Goal: Task Accomplishment & Management: Manage account settings

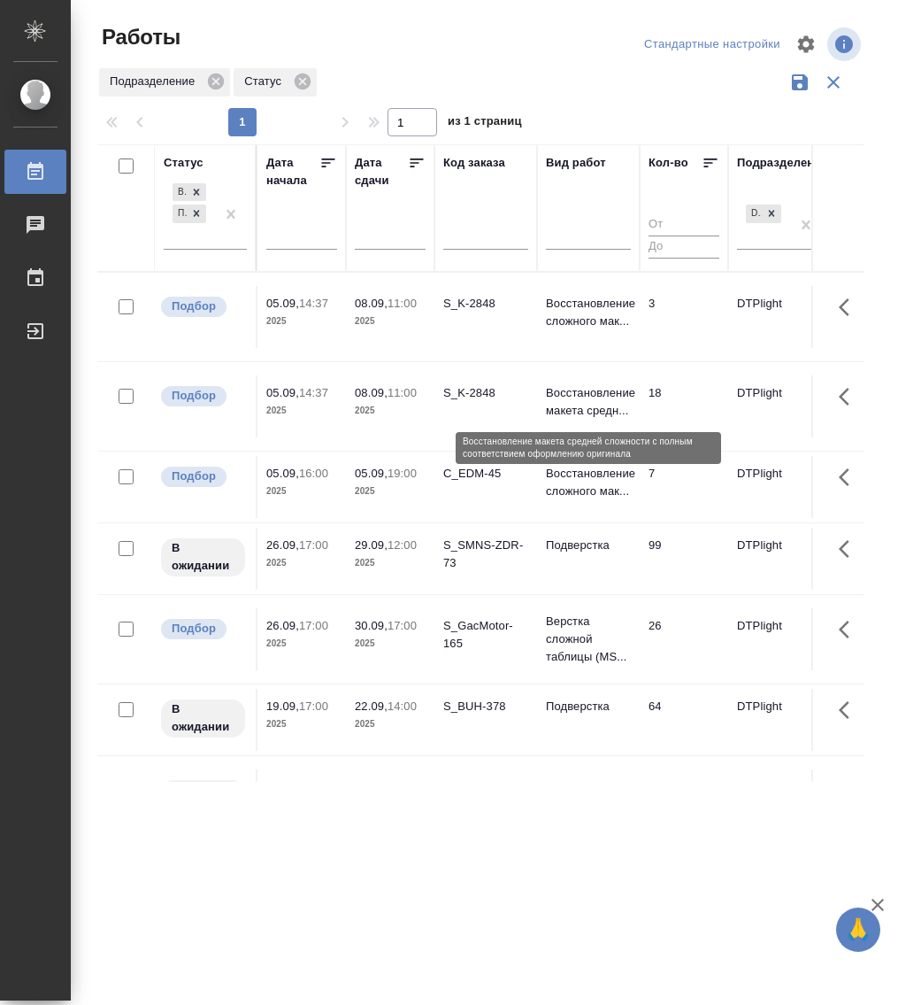
click at [593, 402] on p "Восстановление макета средн..." at bounding box center [588, 401] width 85 height 35
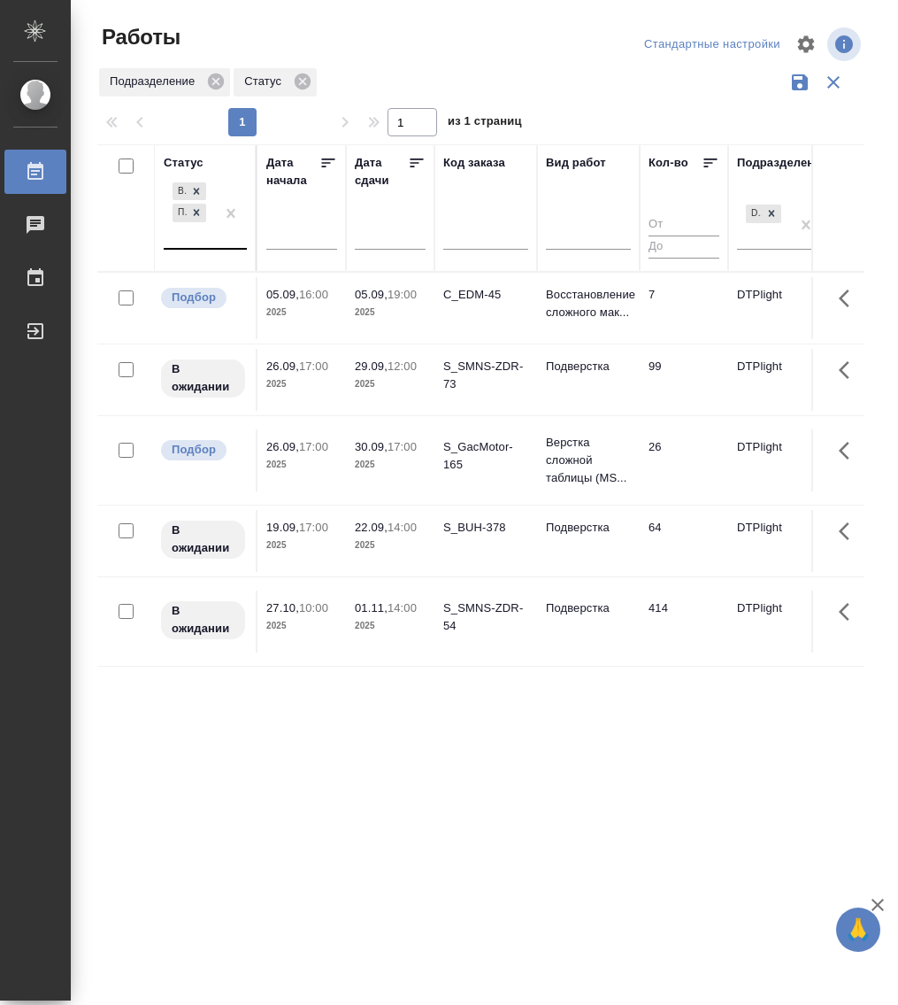
click at [204, 245] on div "В ожидании Подбор" at bounding box center [189, 213] width 51 height 69
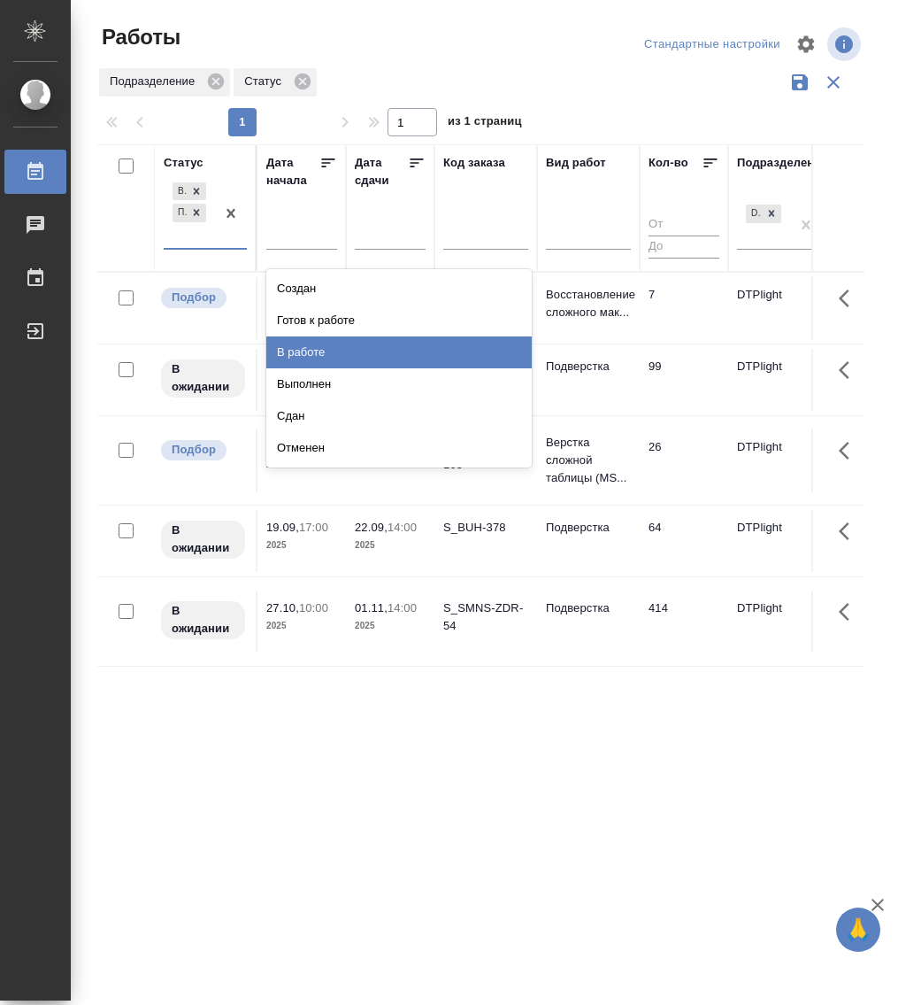
click at [297, 342] on div "В работе" at bounding box center [399, 352] width 266 height 32
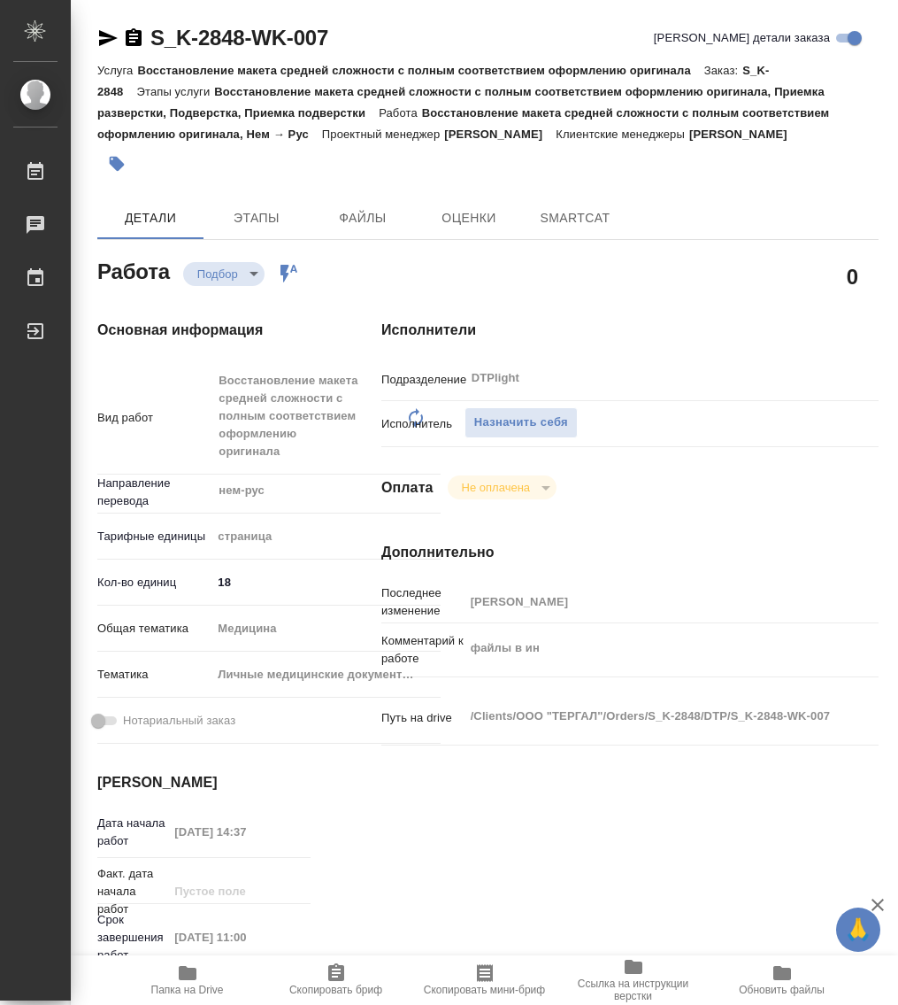
type textarea "x"
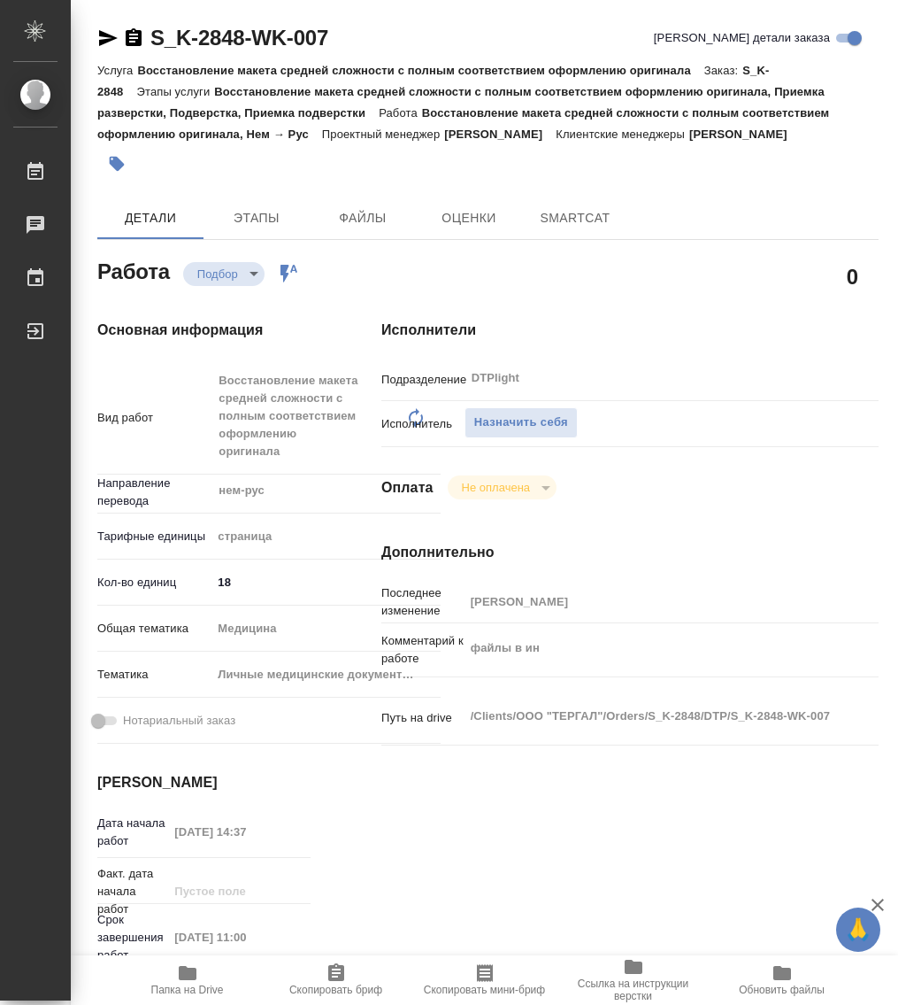
type textarea "x"
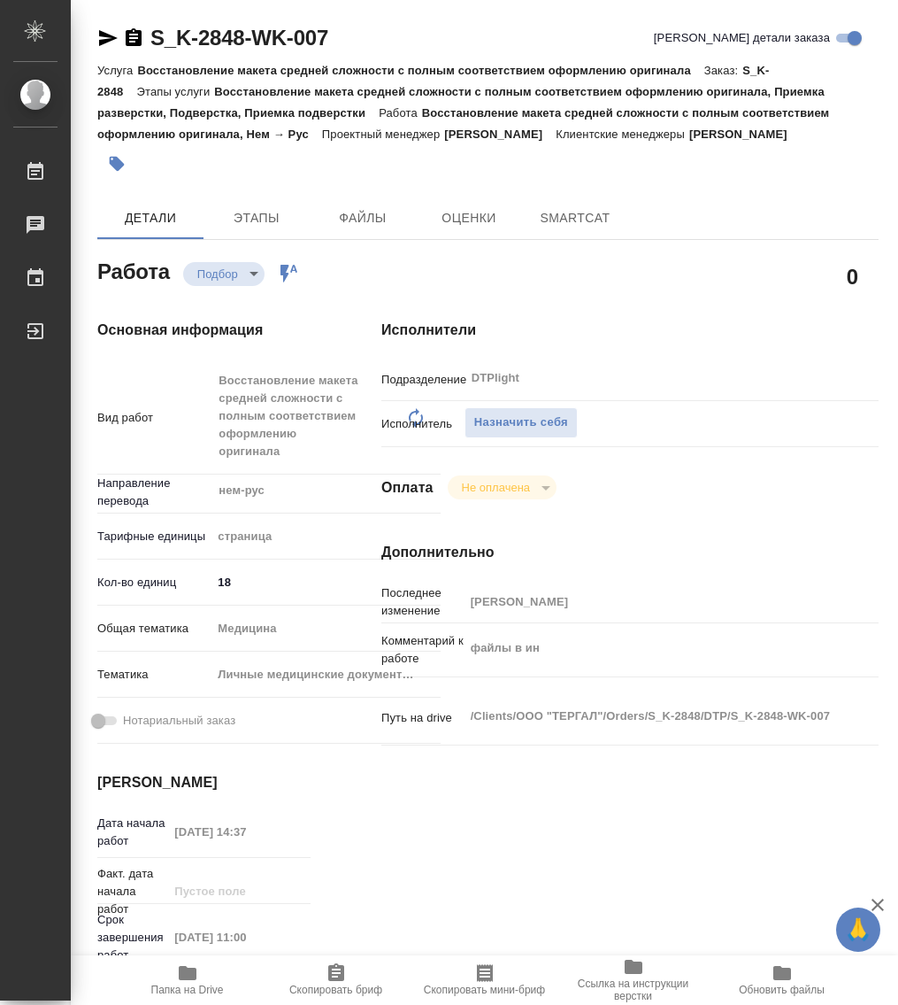
type textarea "x"
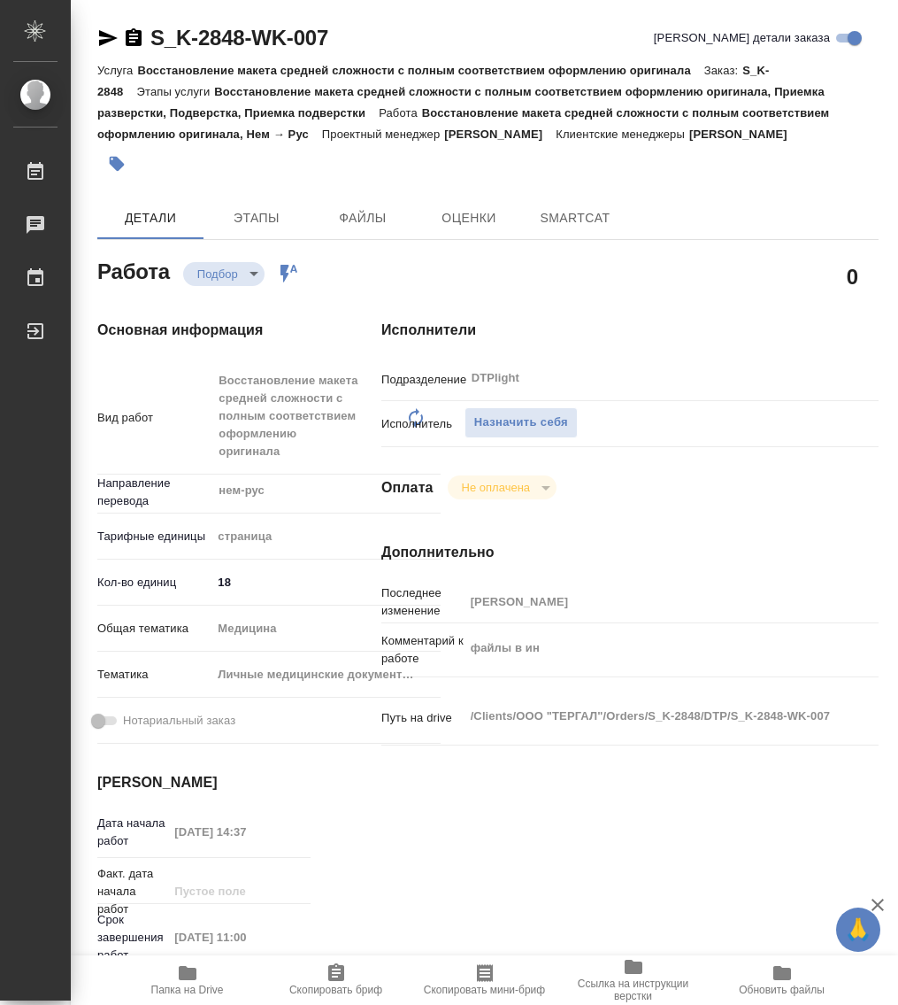
type textarea "x"
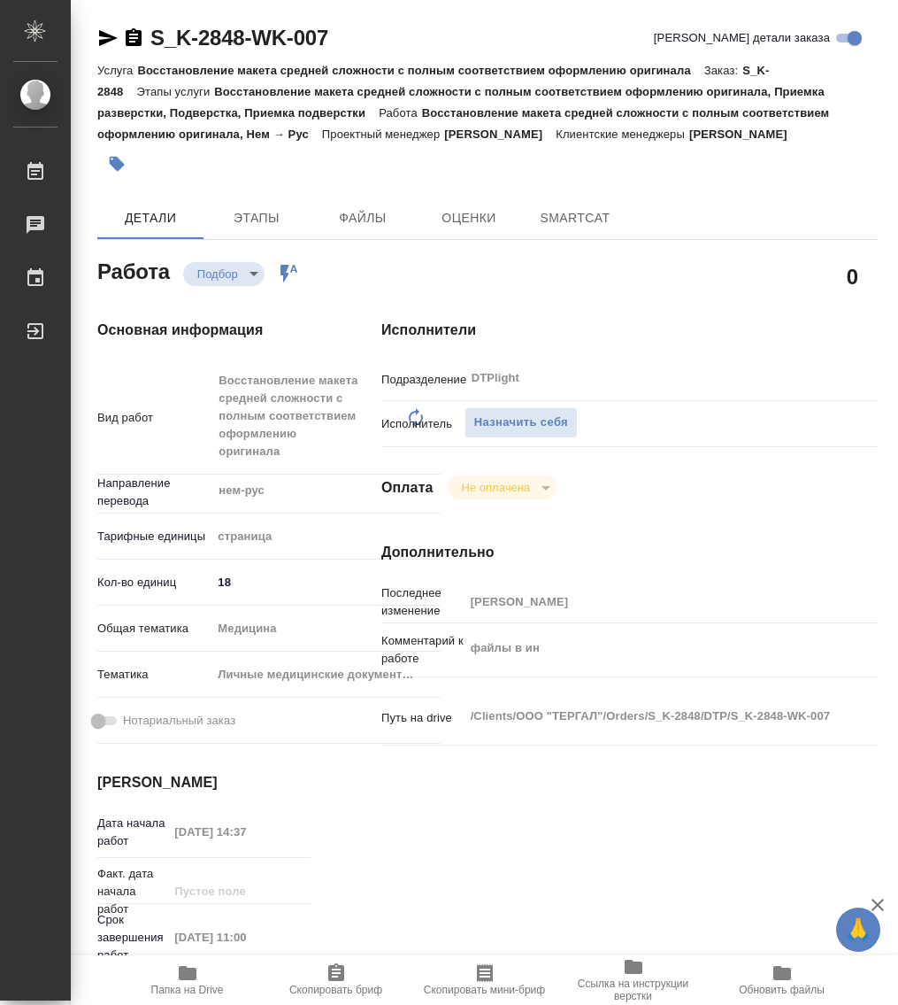
type textarea "x"
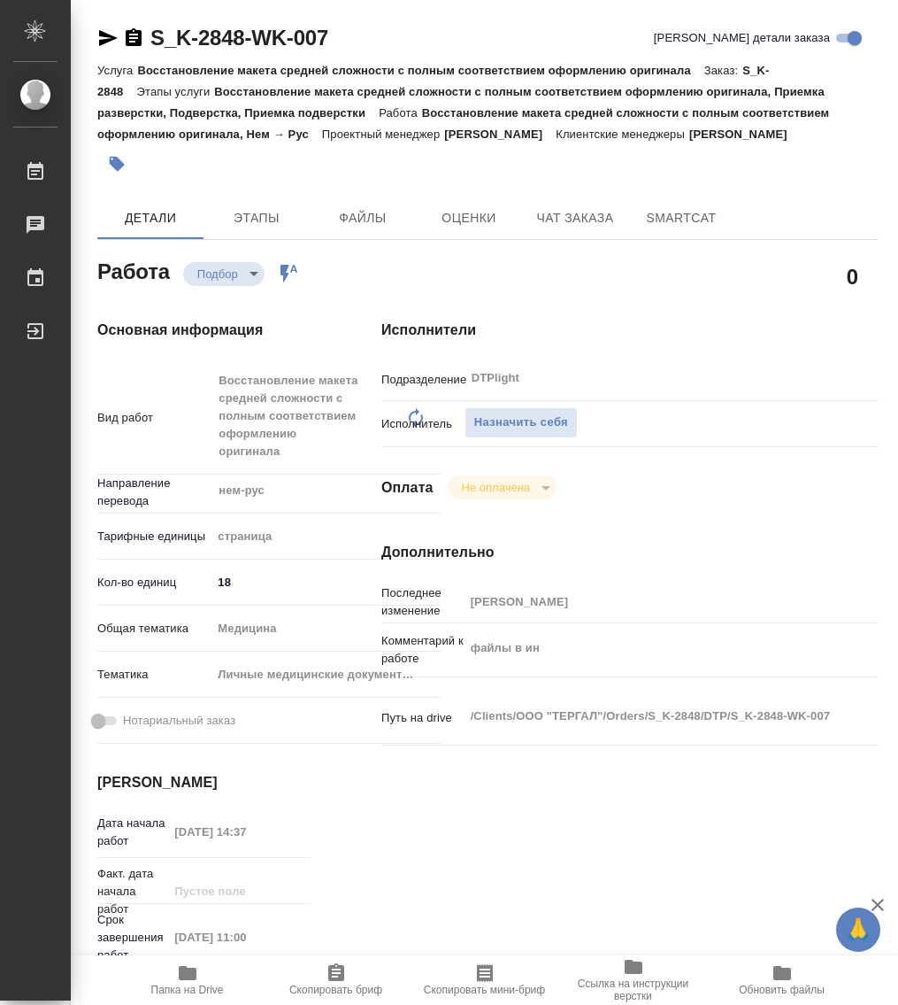
type textarea "x"
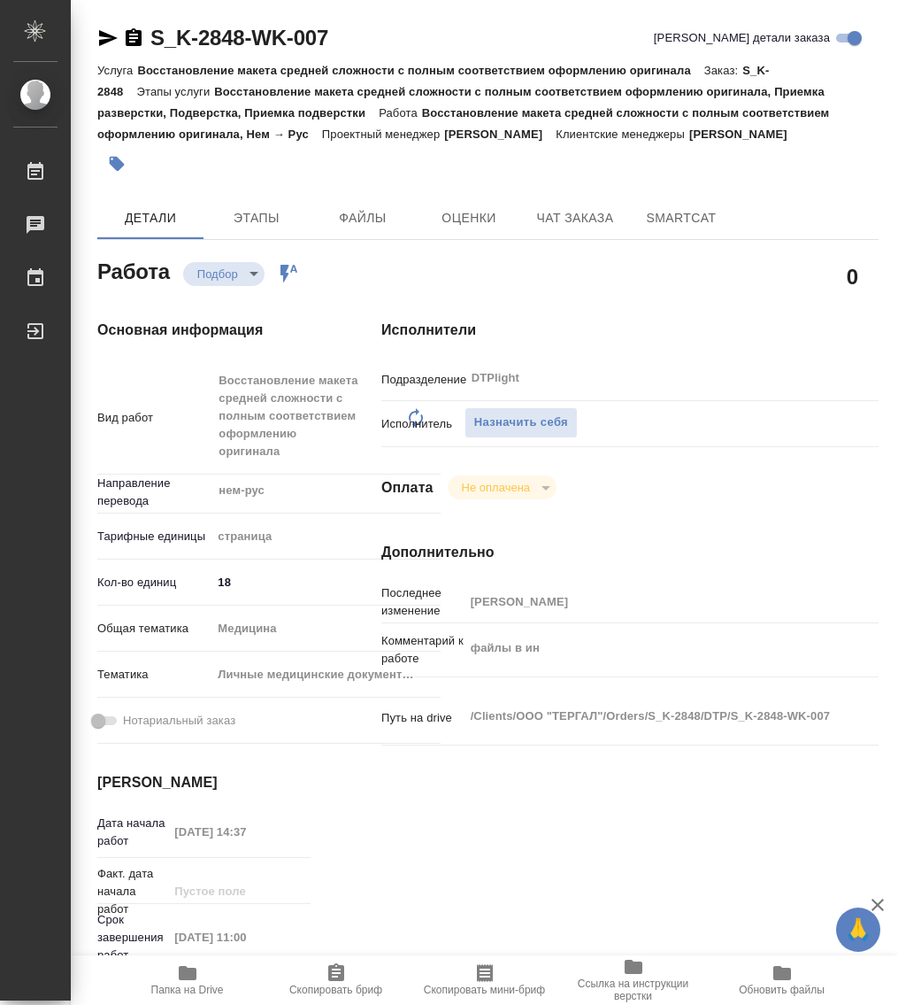
type textarea "x"
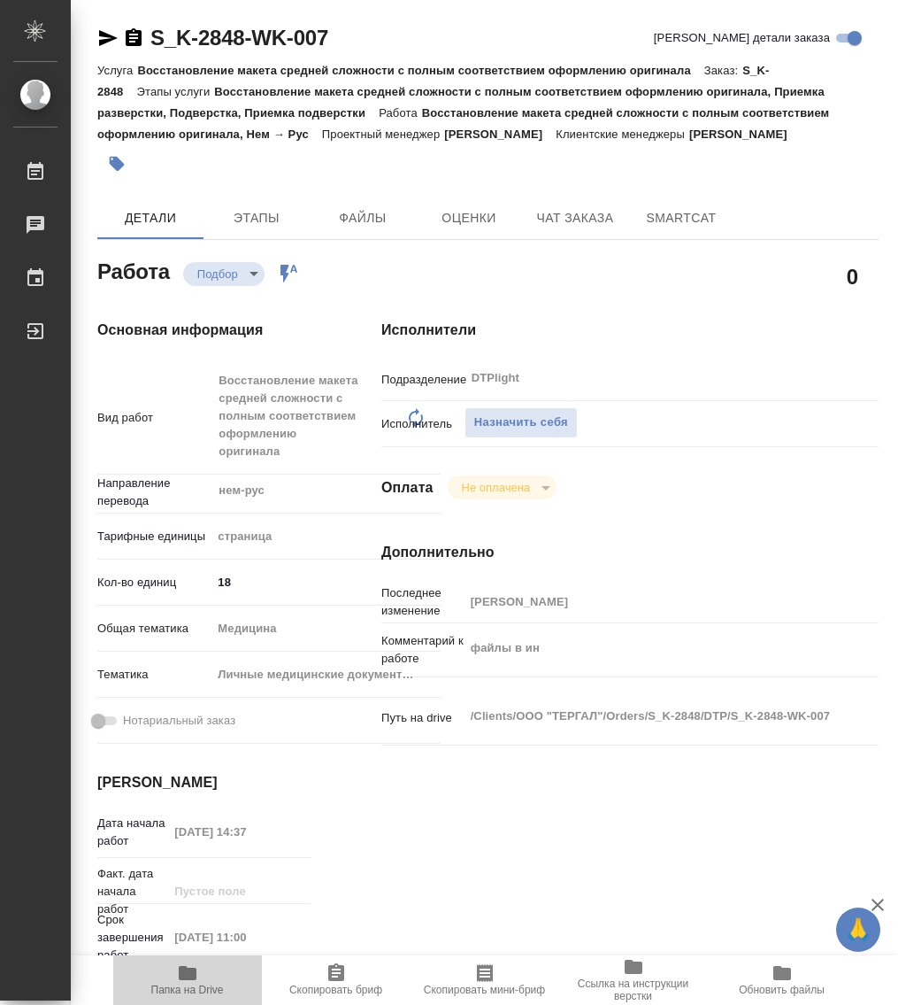
click at [199, 980] on span "Папка на Drive" at bounding box center [187, 979] width 127 height 34
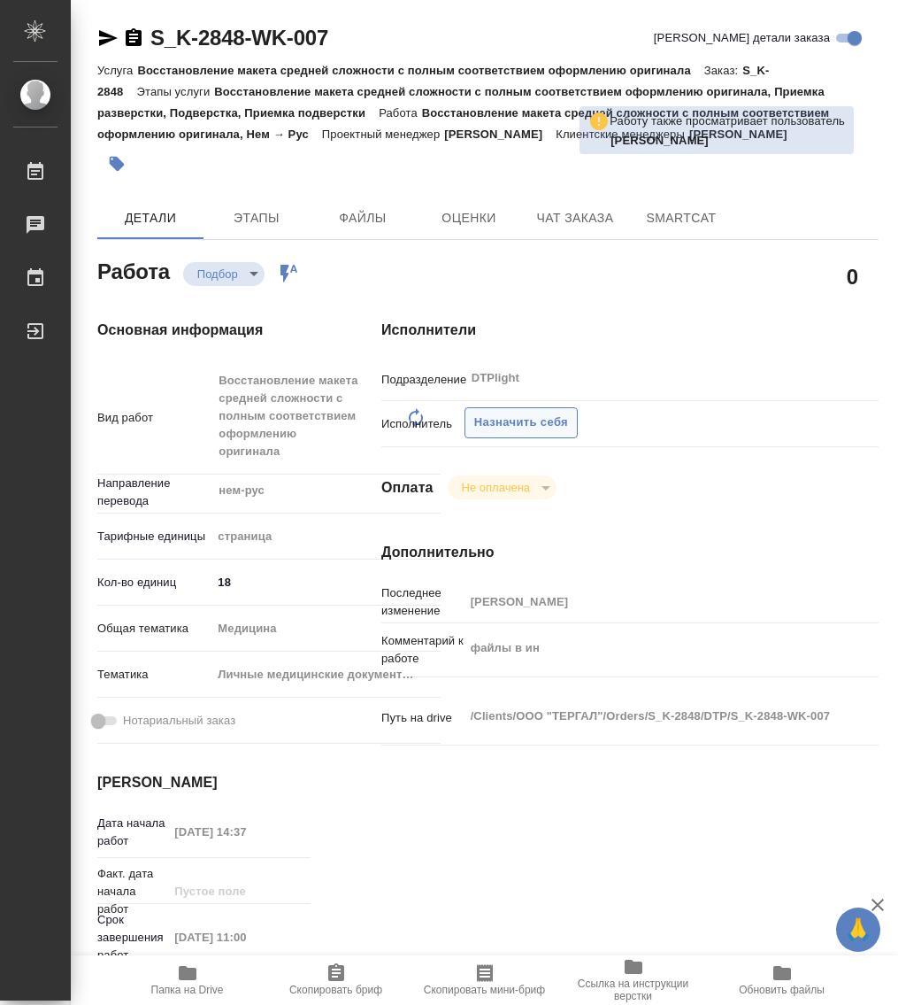
click at [495, 419] on span "Назначить себя" at bounding box center [521, 422] width 94 height 20
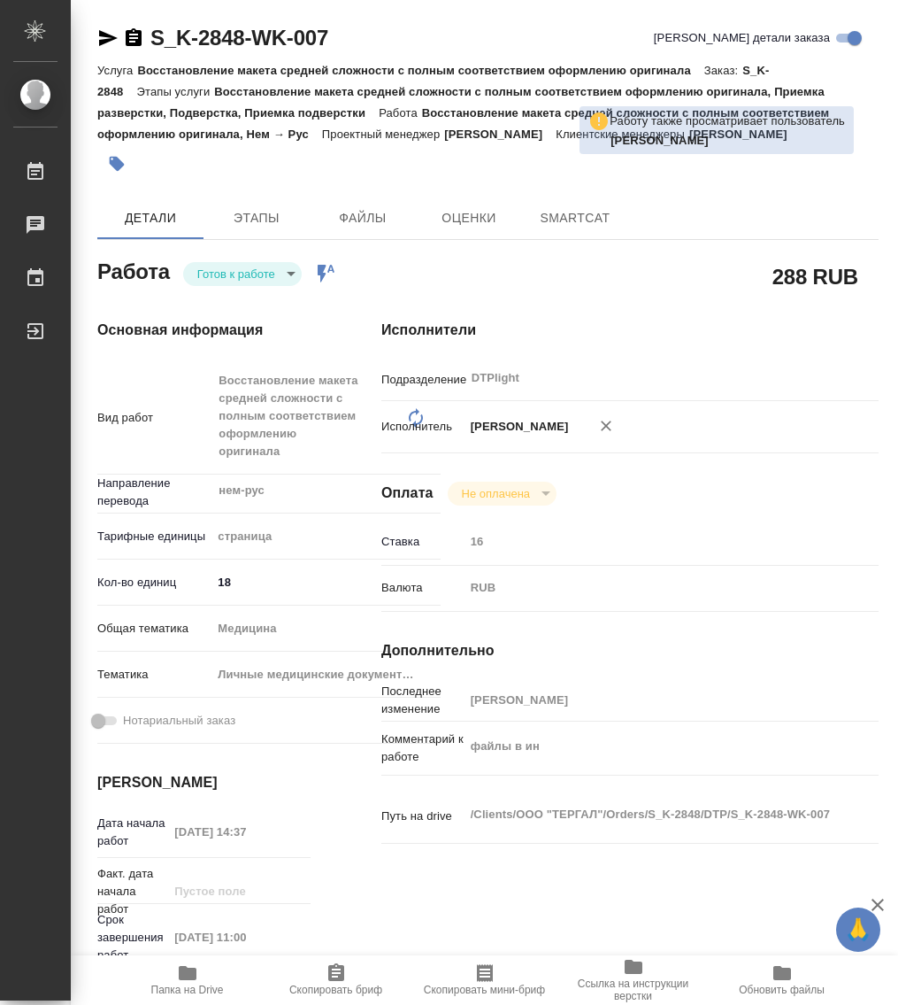
type textarea "x"
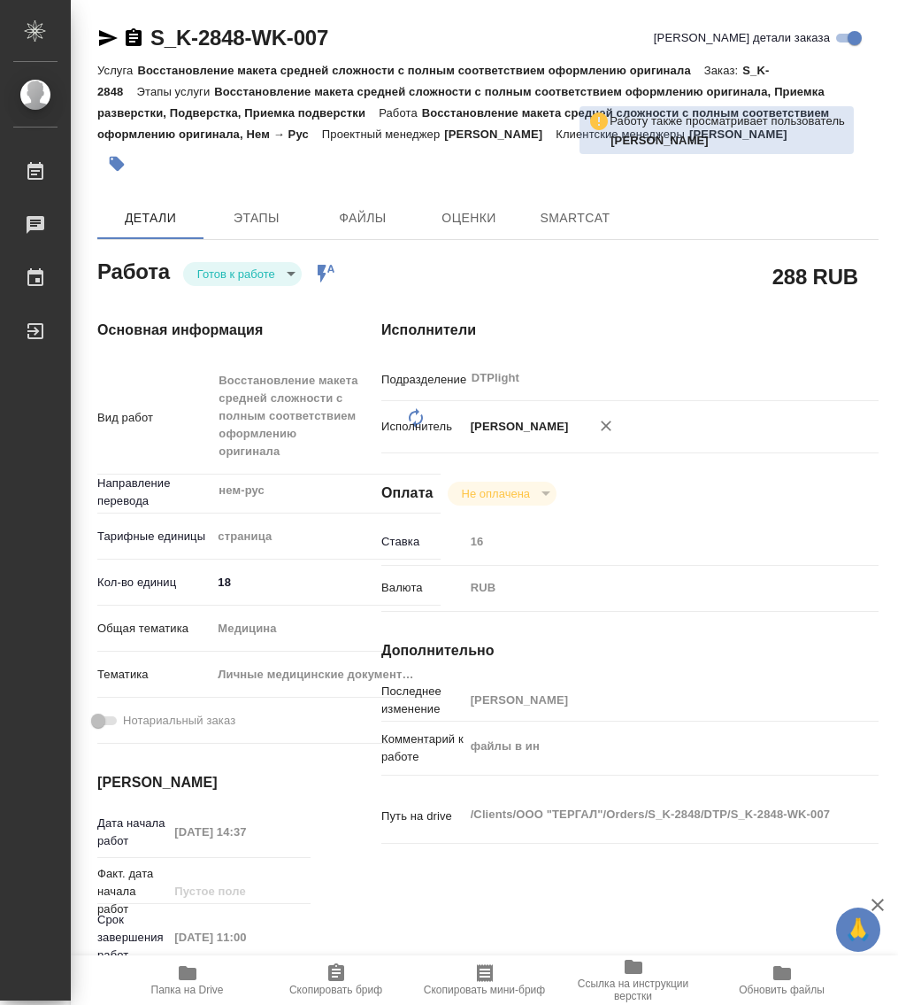
type textarea "x"
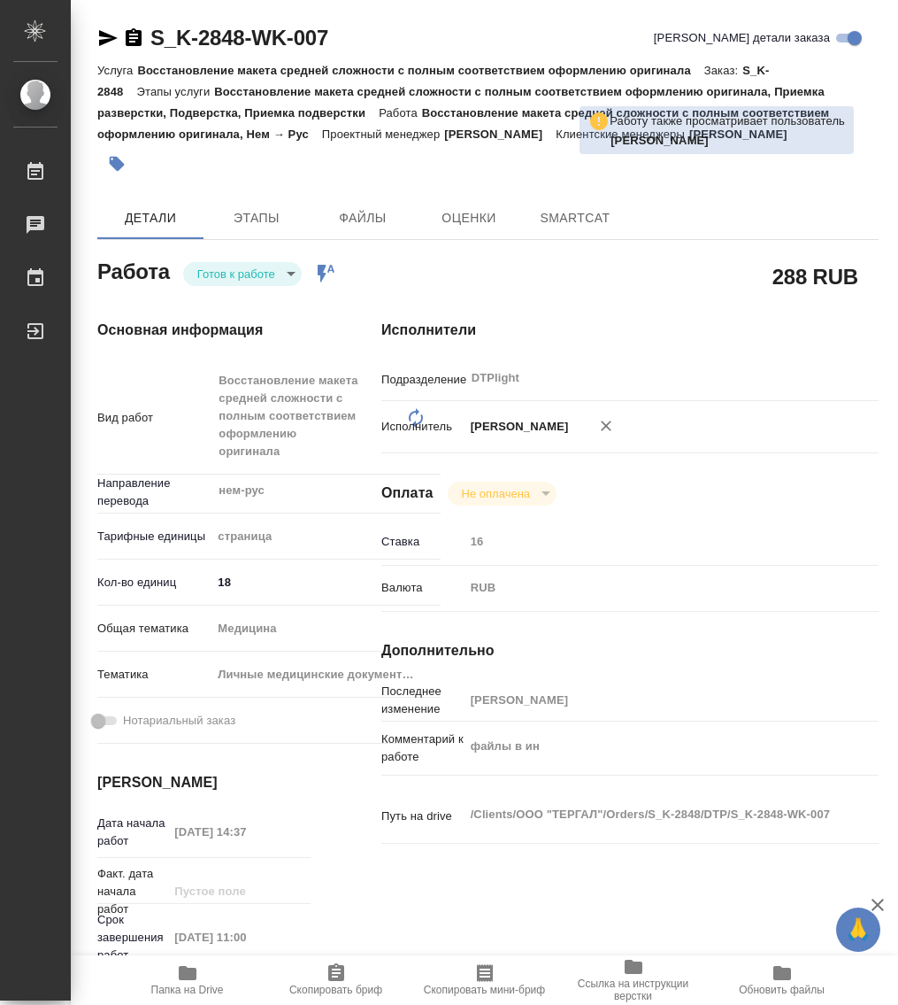
type textarea "x"
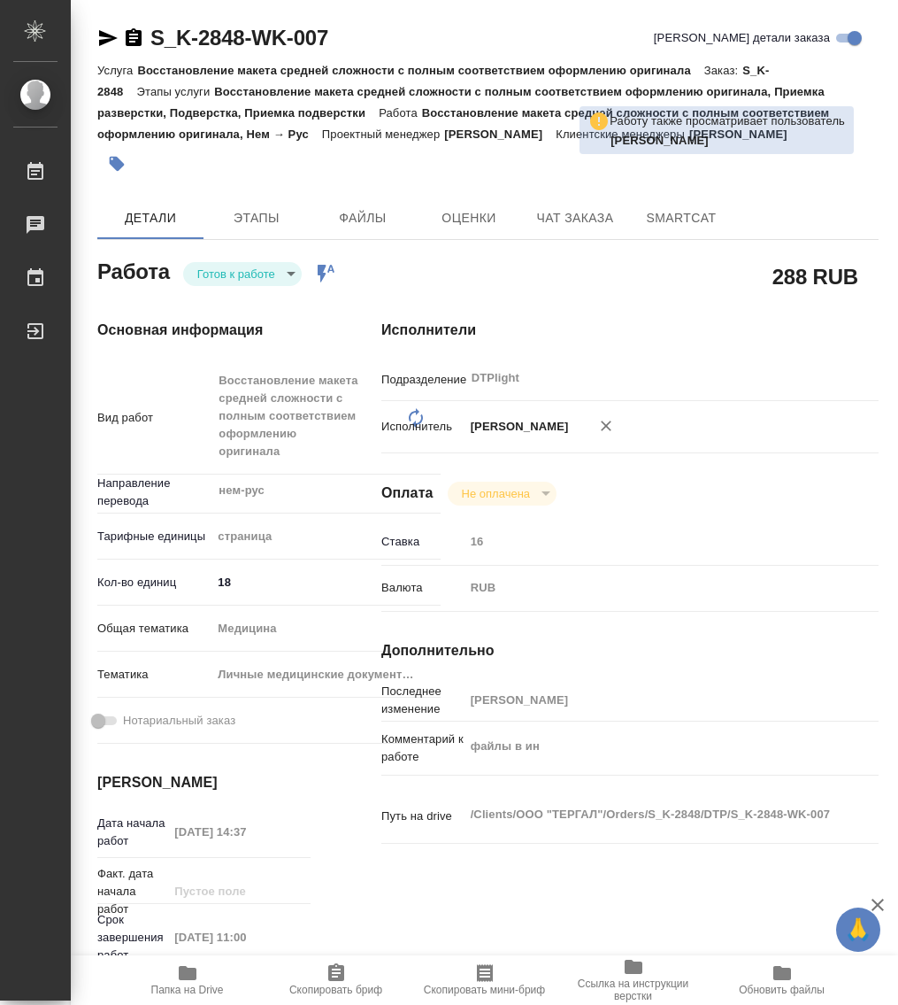
type textarea "x"
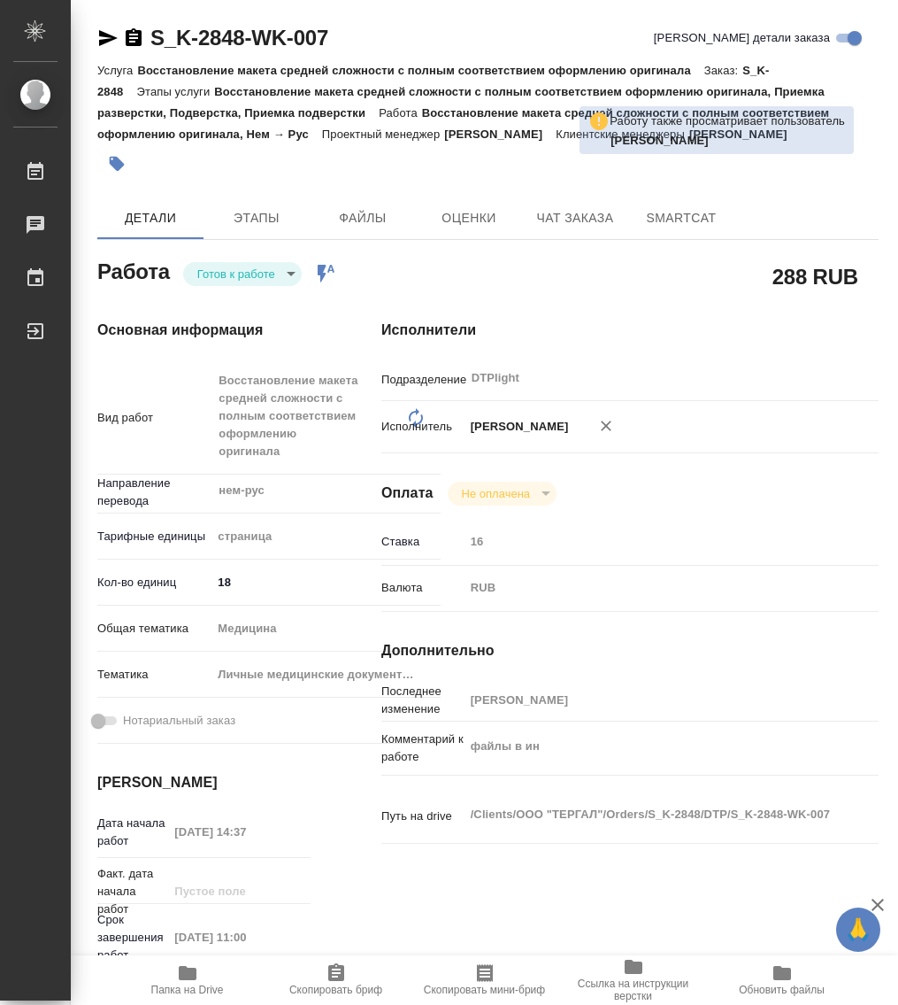
type textarea "x"
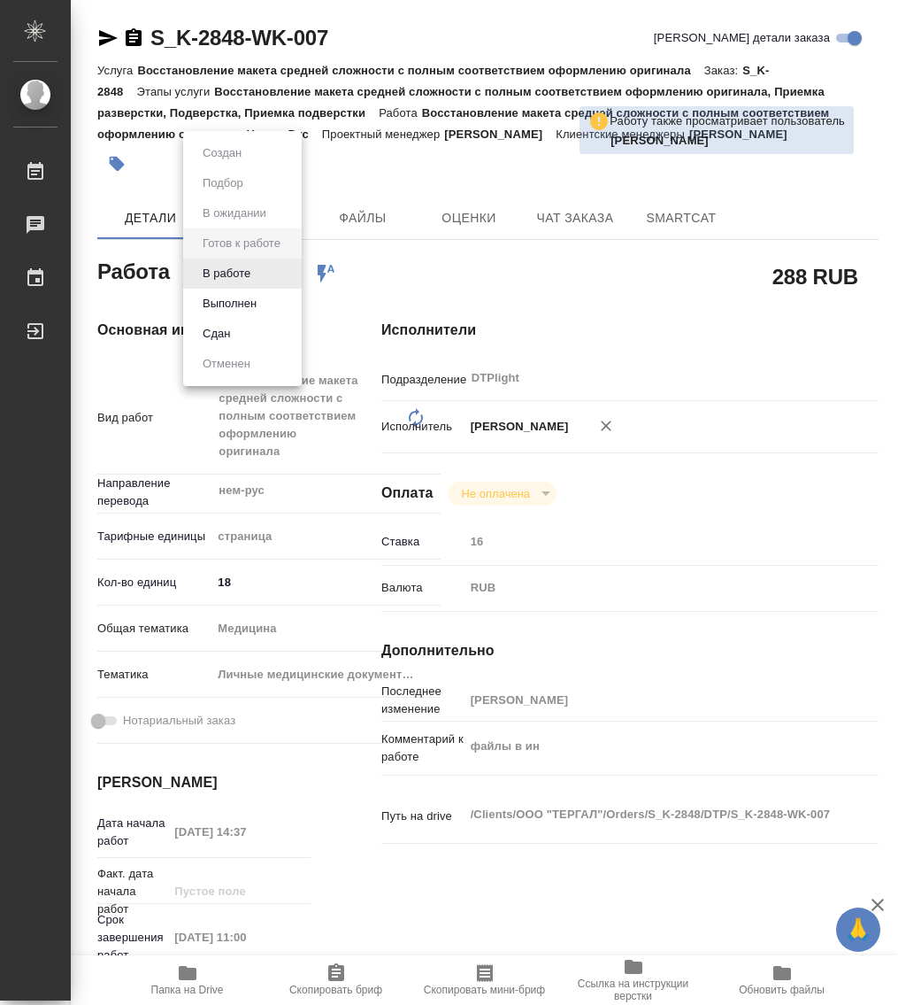
click at [258, 281] on body "🙏 .cls-1 fill:#fff; AWATERA Работы Чаты График Выйти S_K-2848-WK-007 Кратко дет…" at bounding box center [449, 502] width 898 height 1005
type textarea "x"
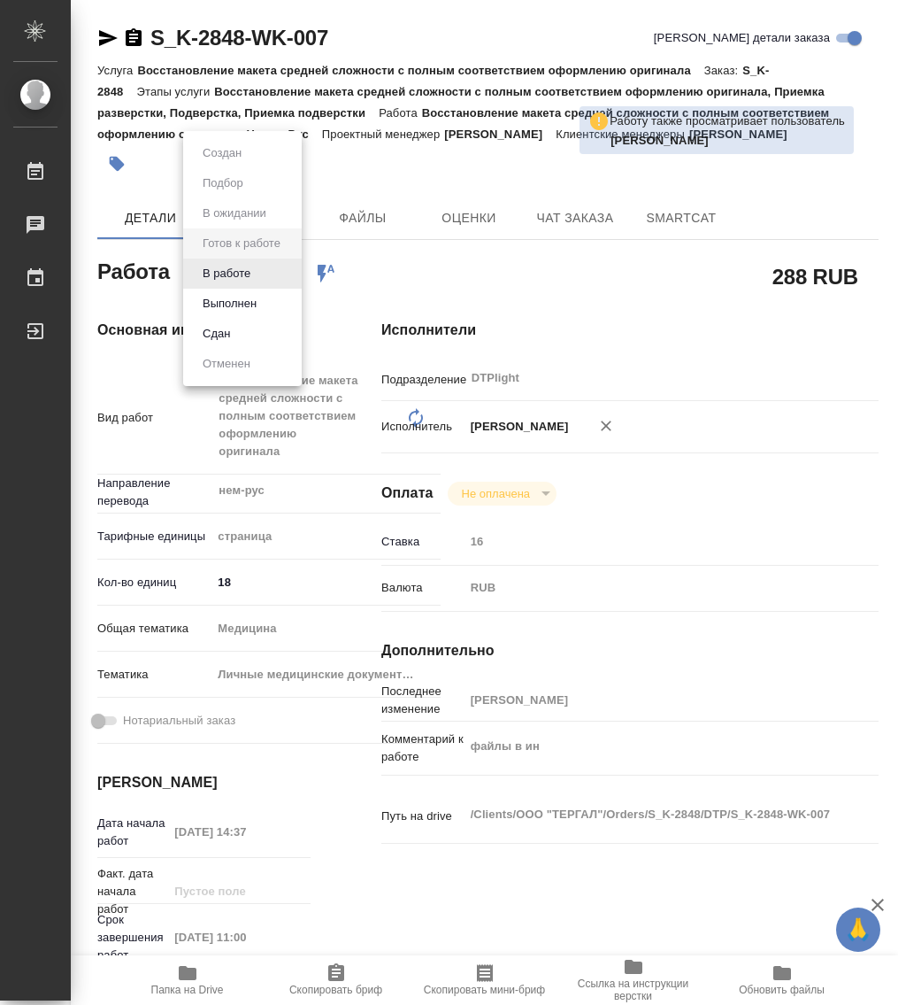
type textarea "x"
click at [234, 274] on button "В работе" at bounding box center [226, 273] width 58 height 19
type textarea "x"
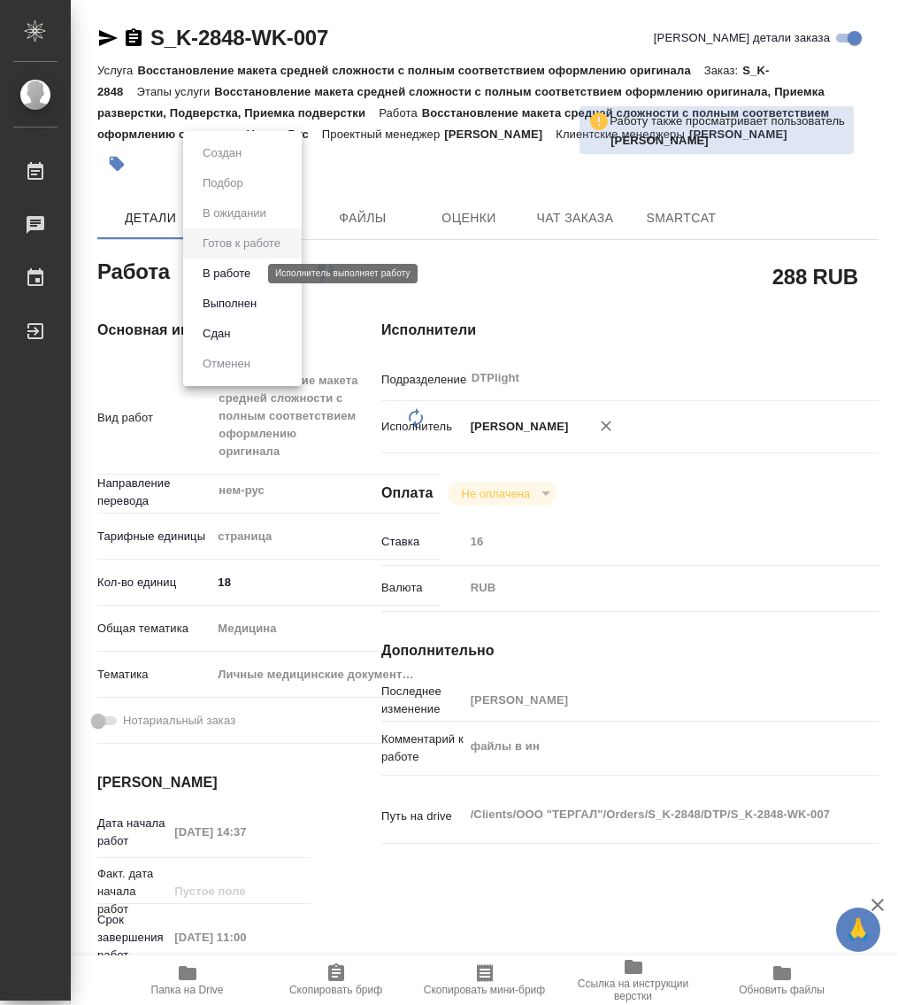
type textarea "x"
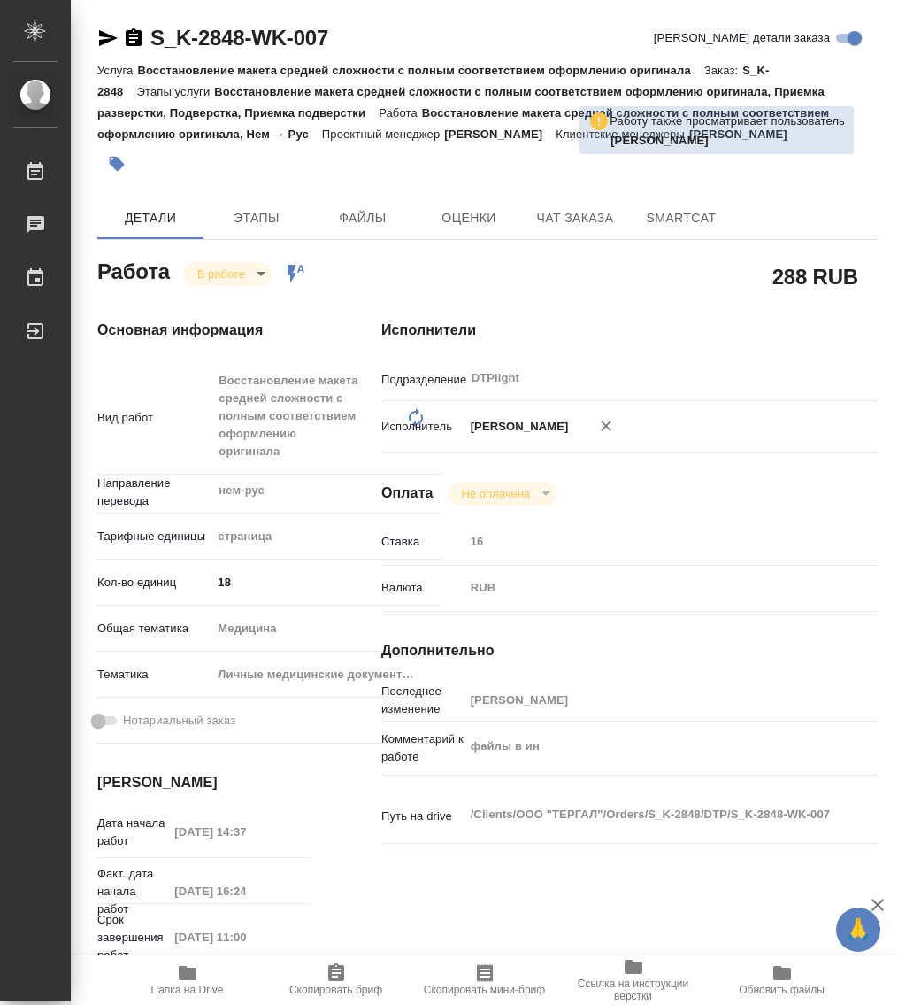
type textarea "x"
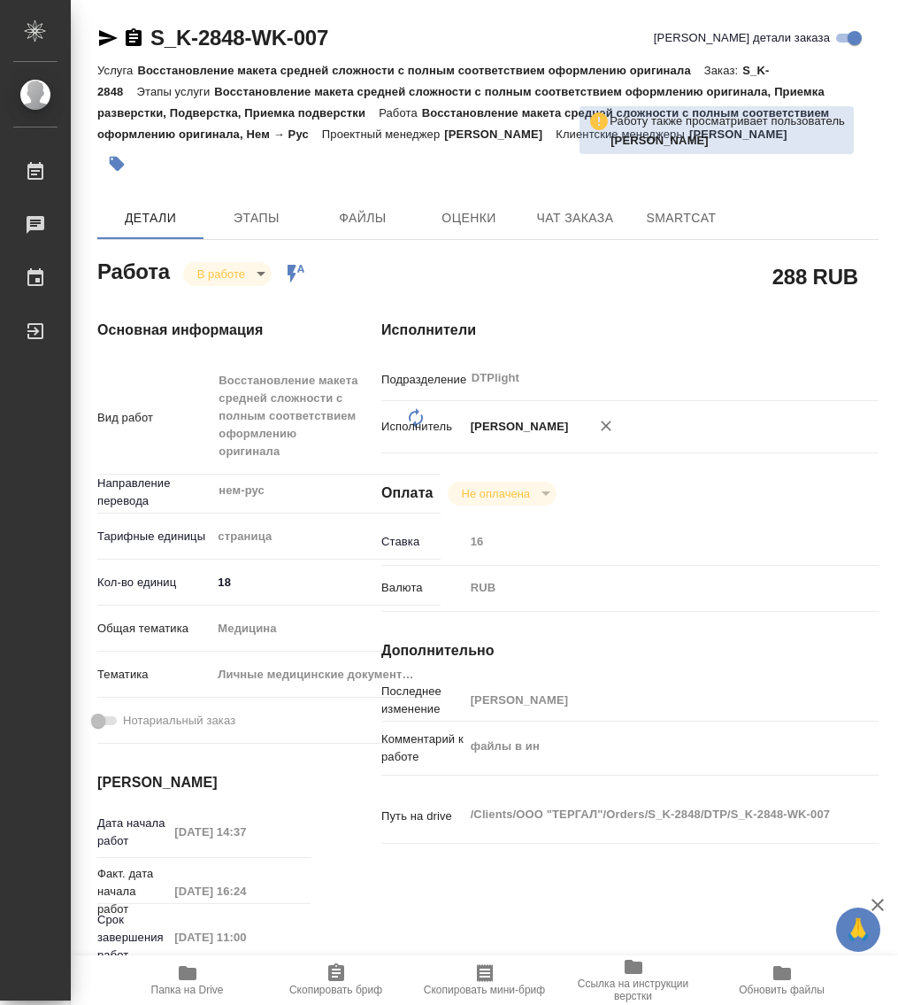
type textarea "x"
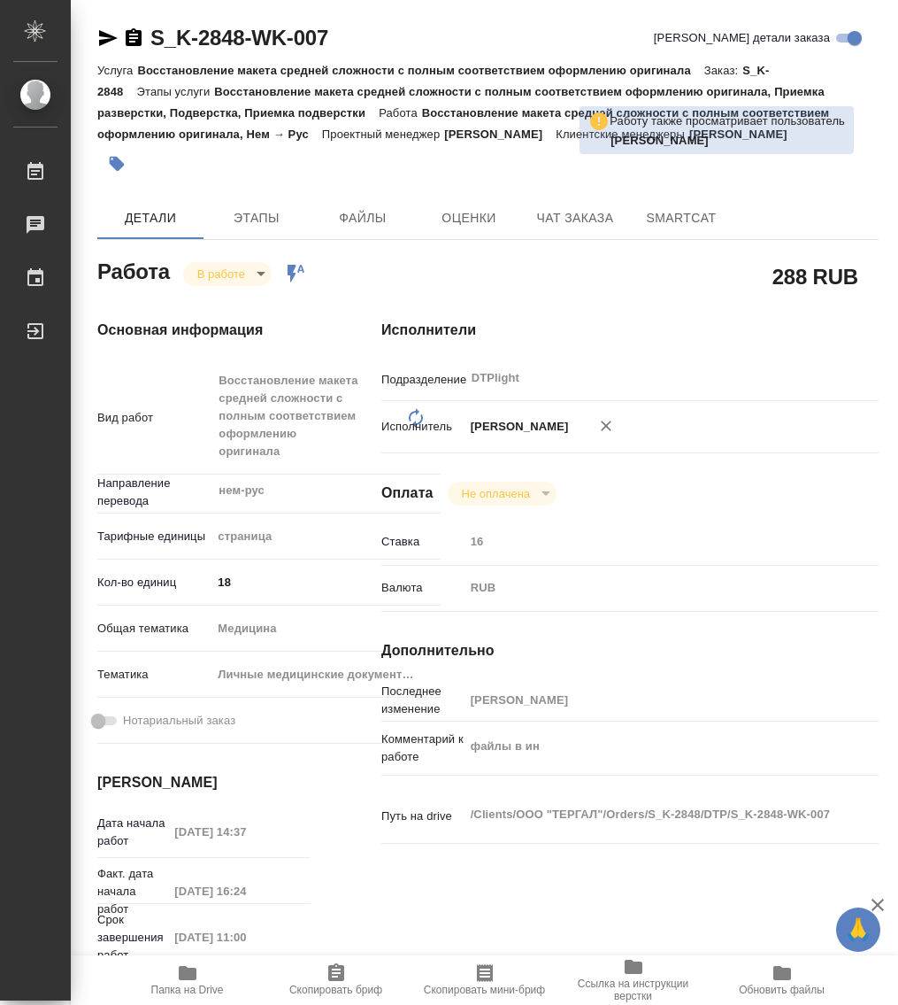
type textarea "x"
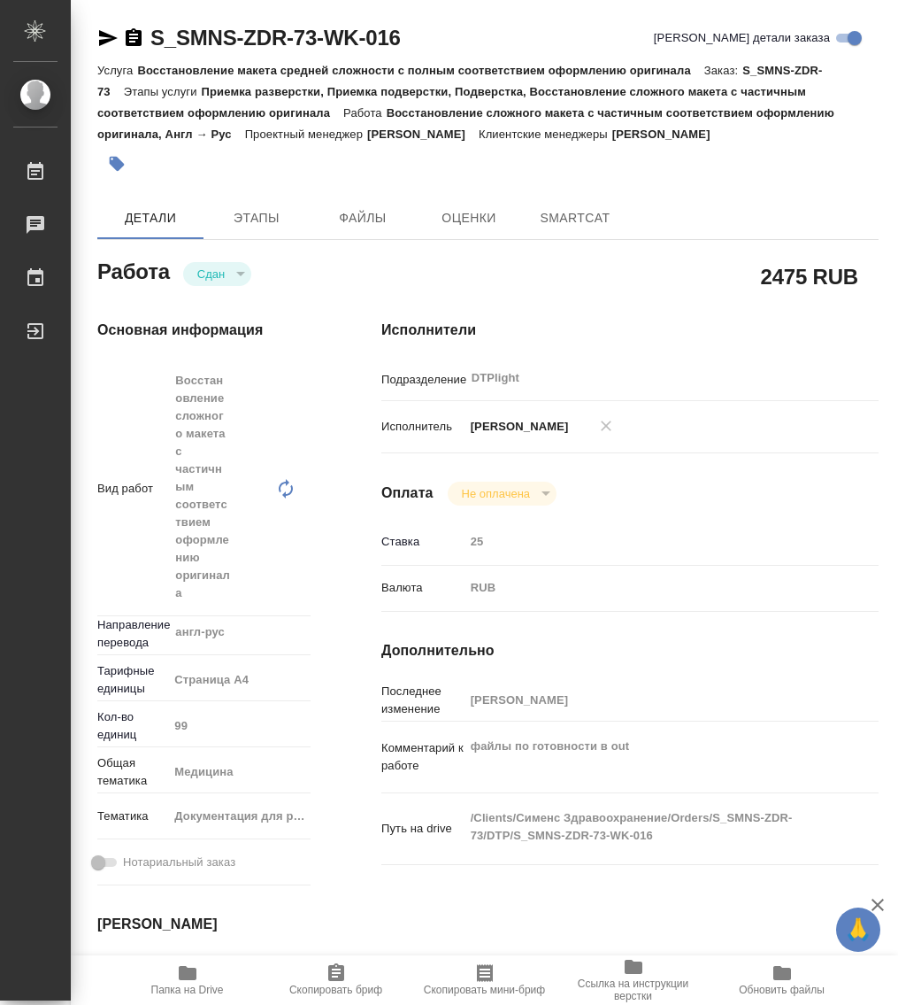
type textarea "x"
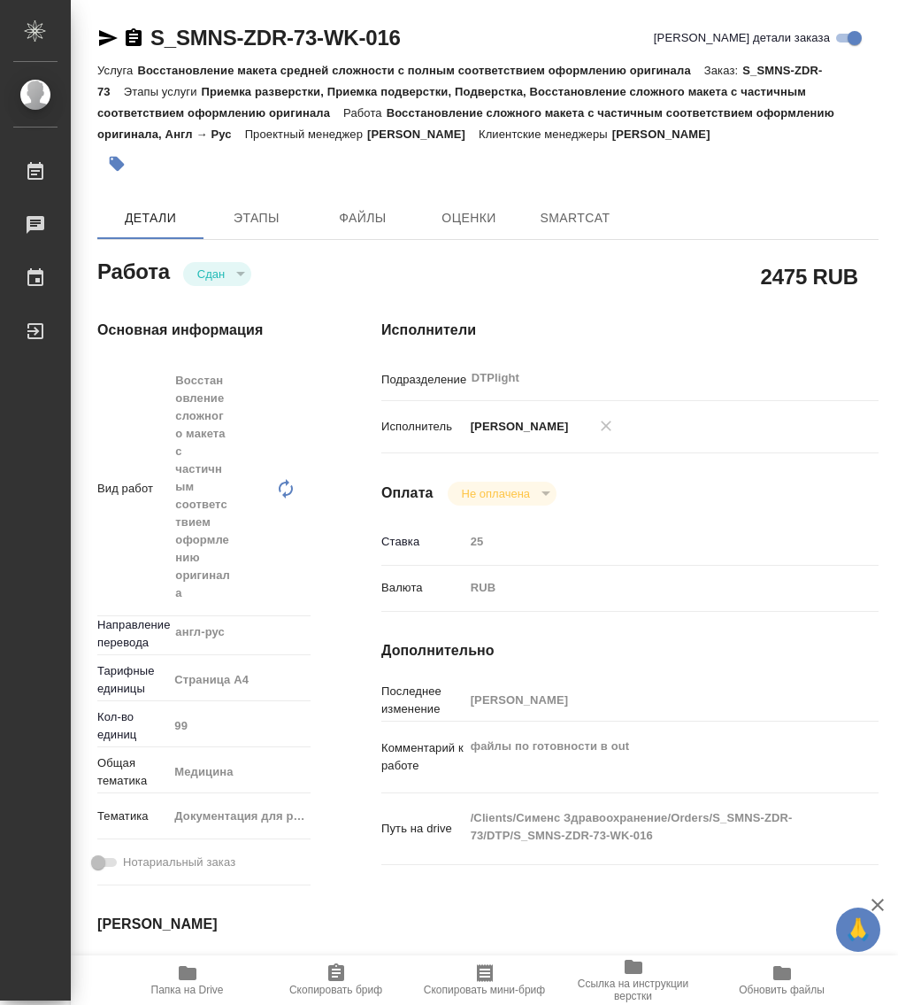
type textarea "x"
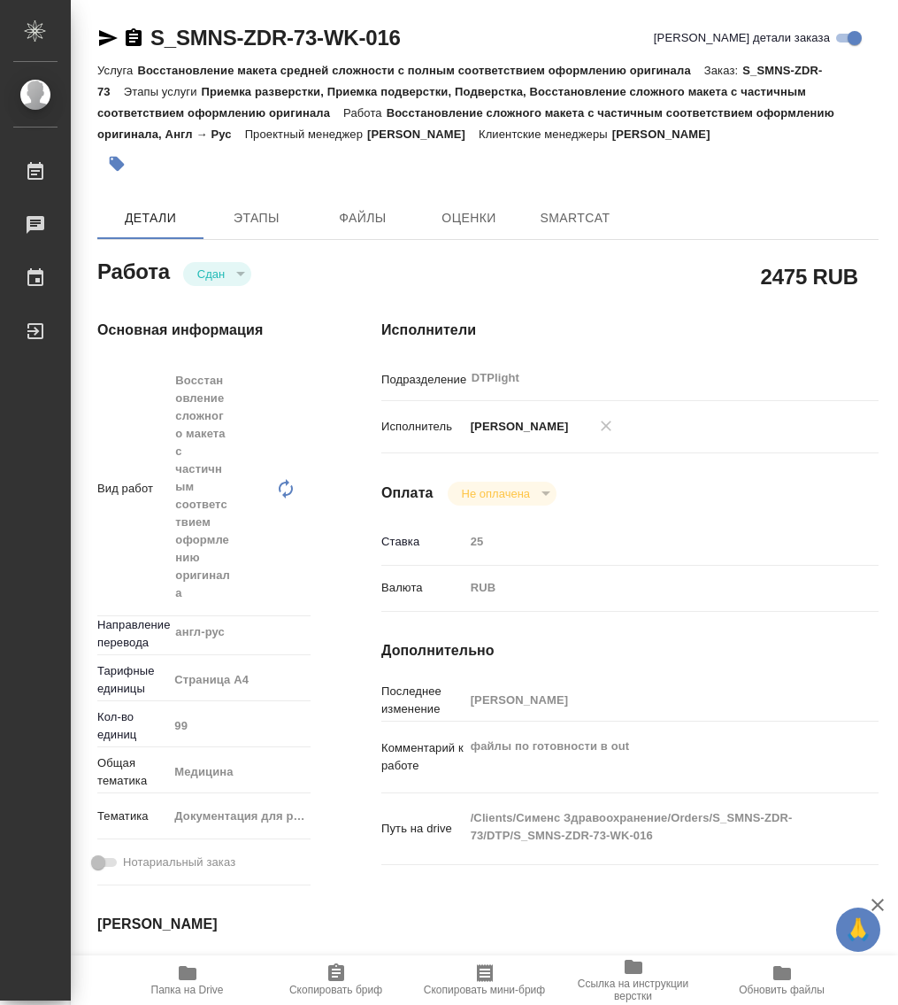
type textarea "x"
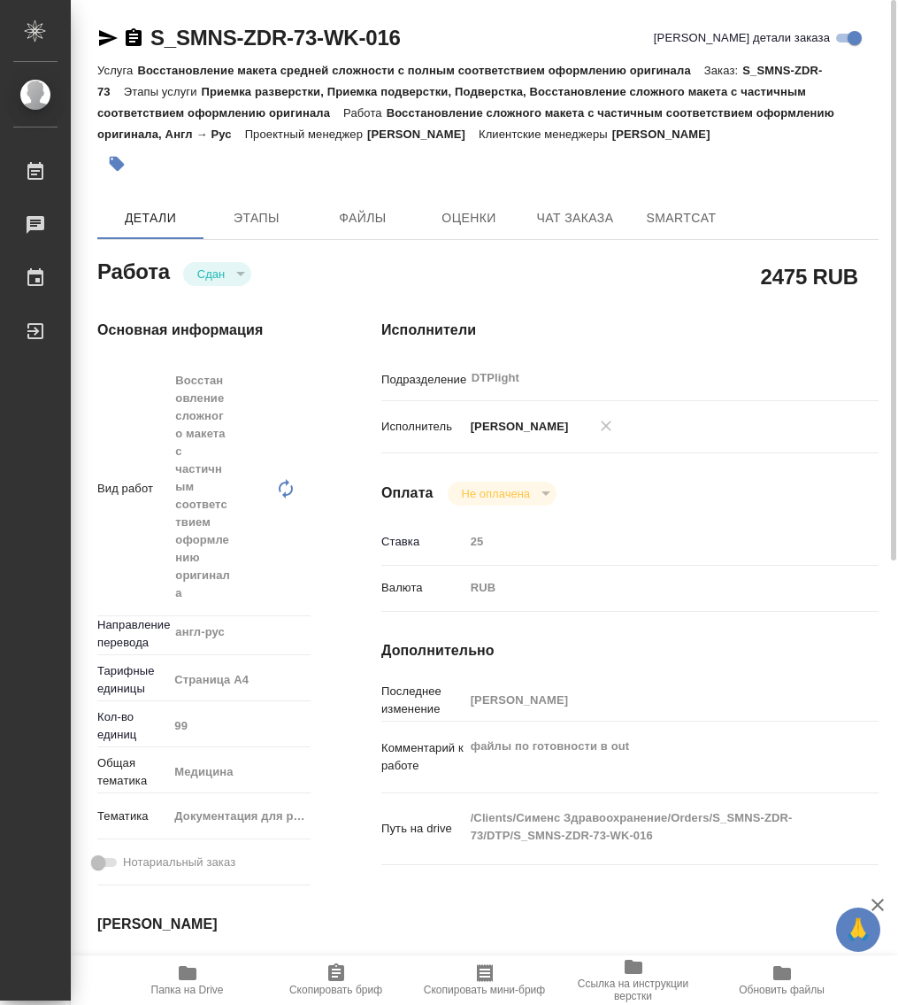
scroll to position [221, 0]
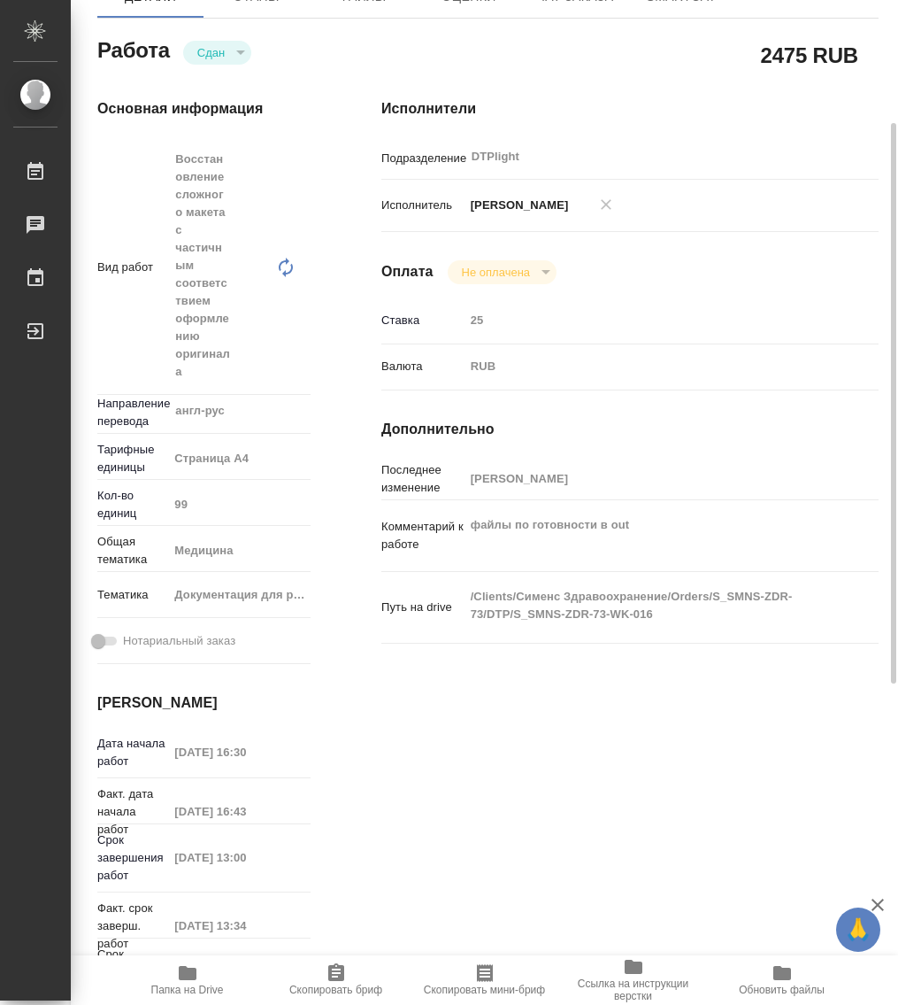
type textarea "x"
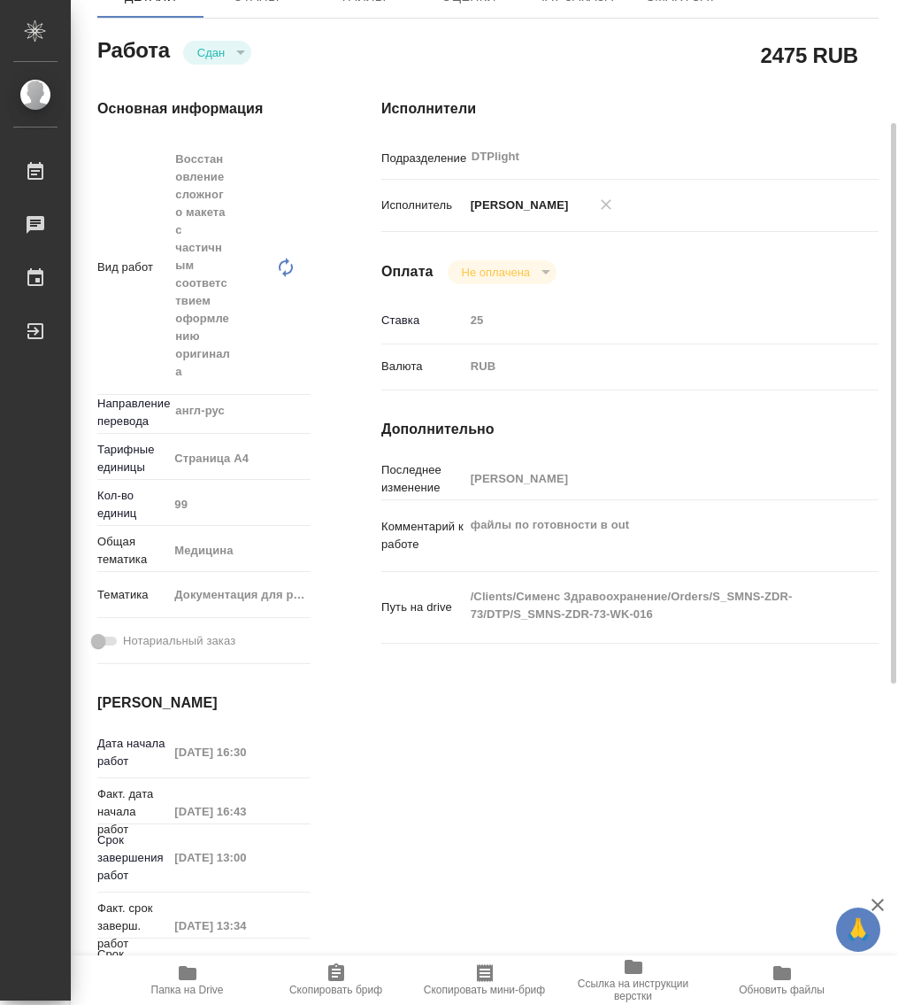
type textarea "x"
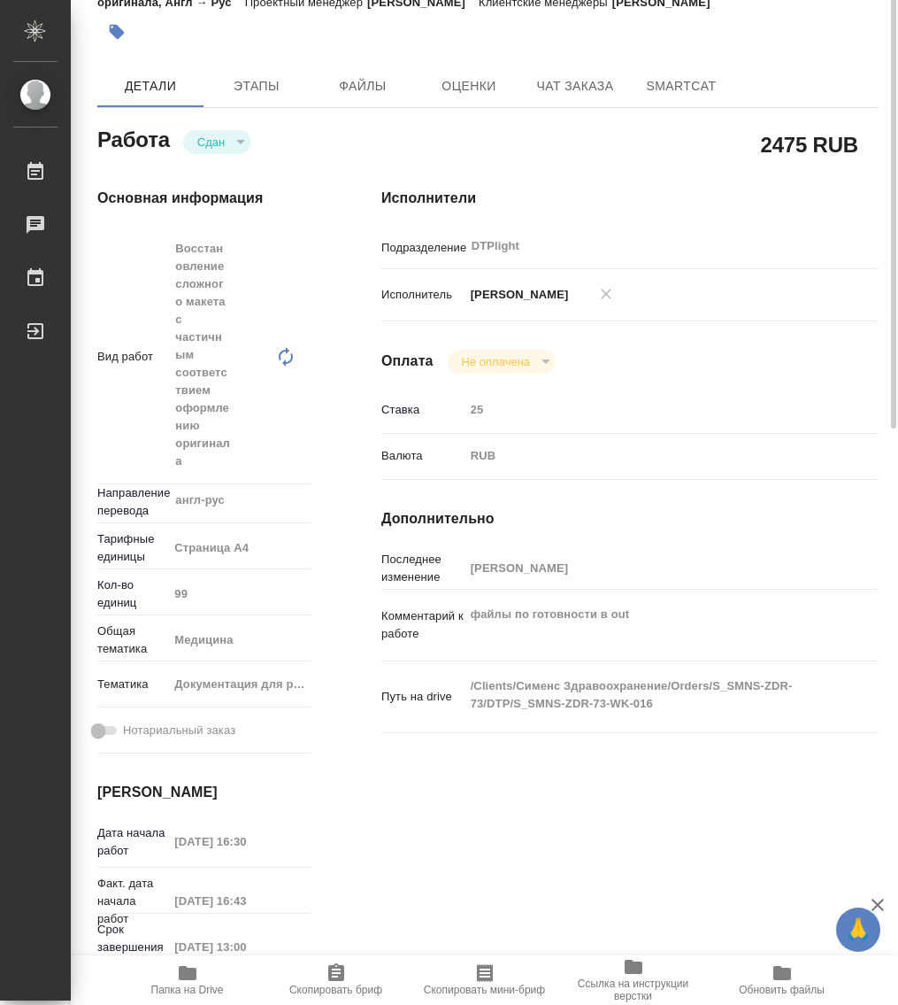
scroll to position [0, 0]
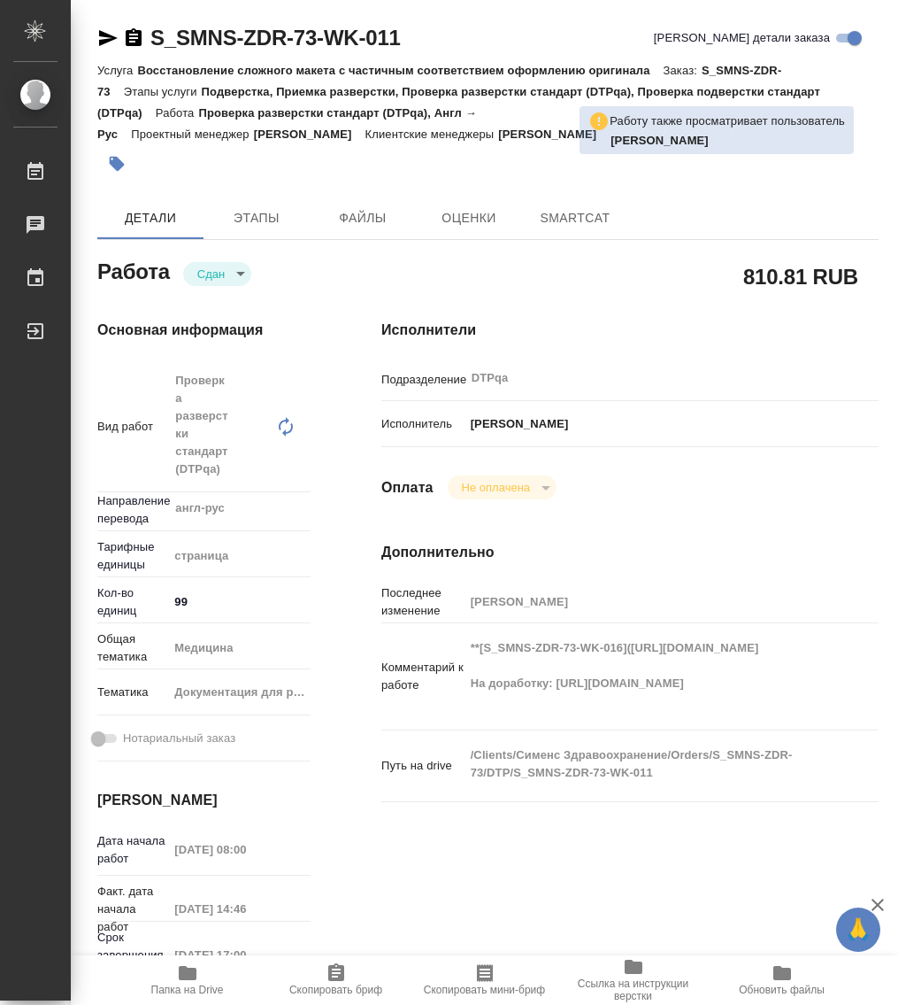
type textarea "x"
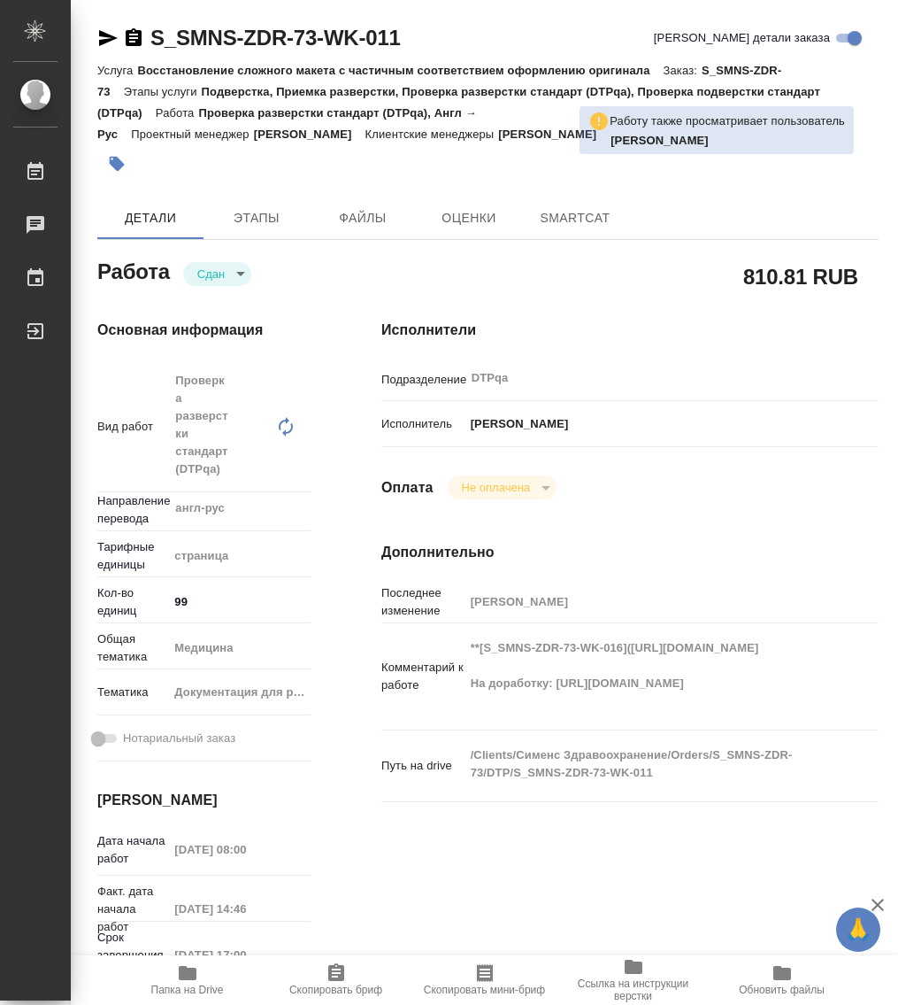
type textarea "x"
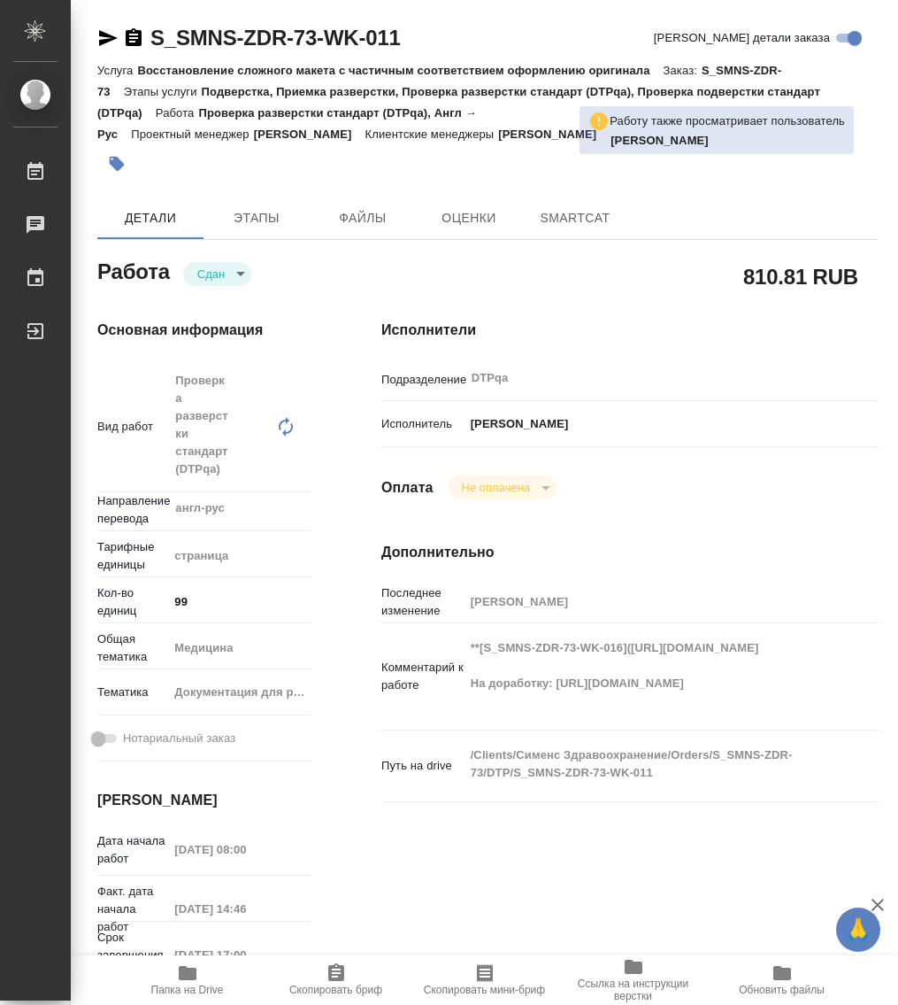
type textarea "x"
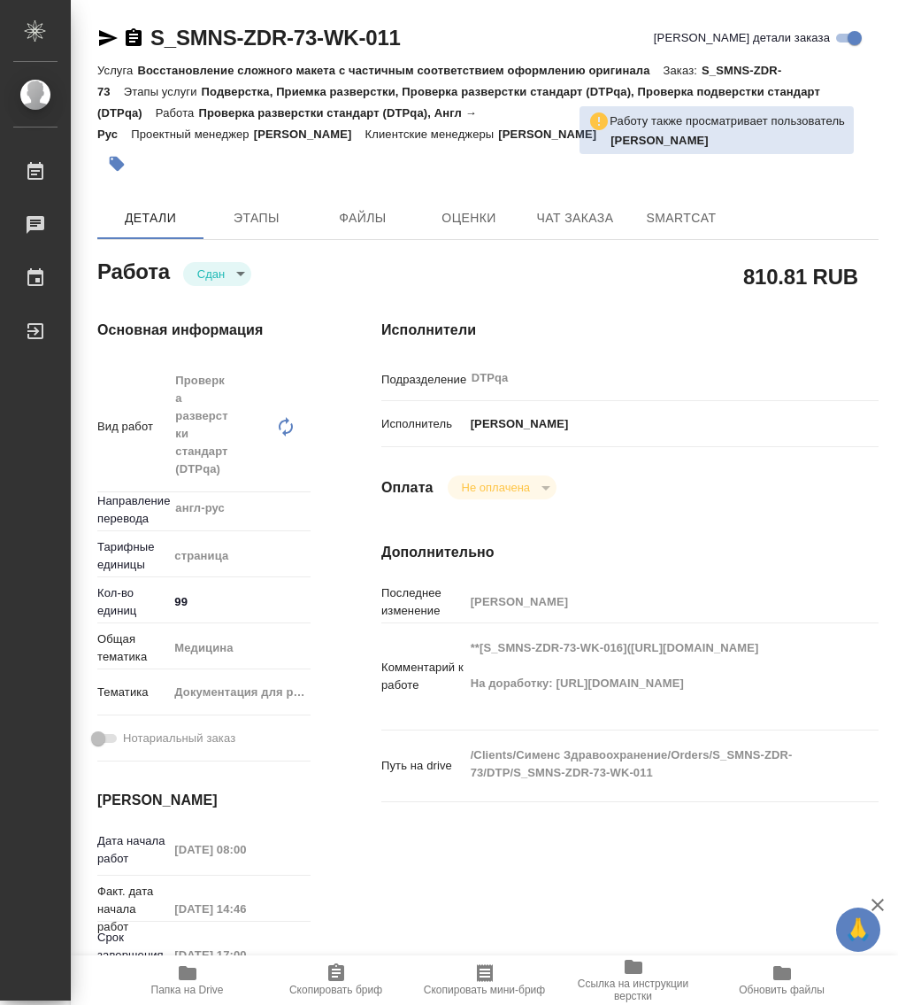
type textarea "x"
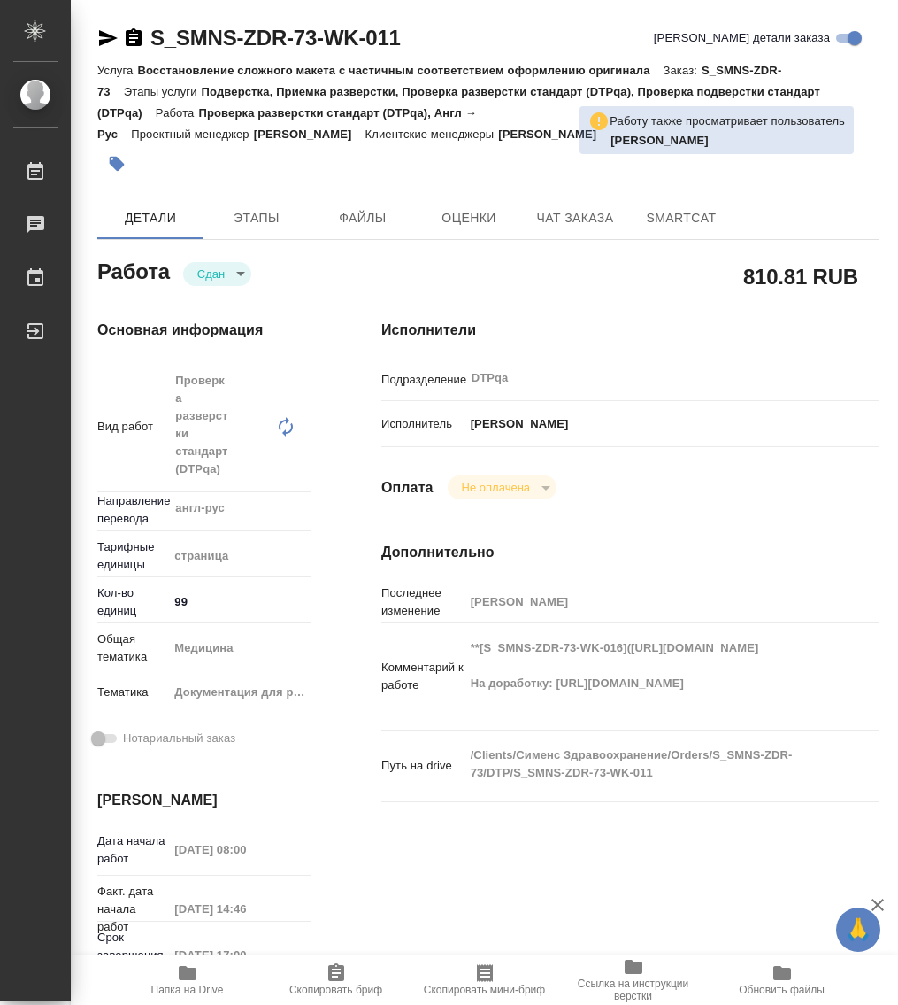
type textarea "x"
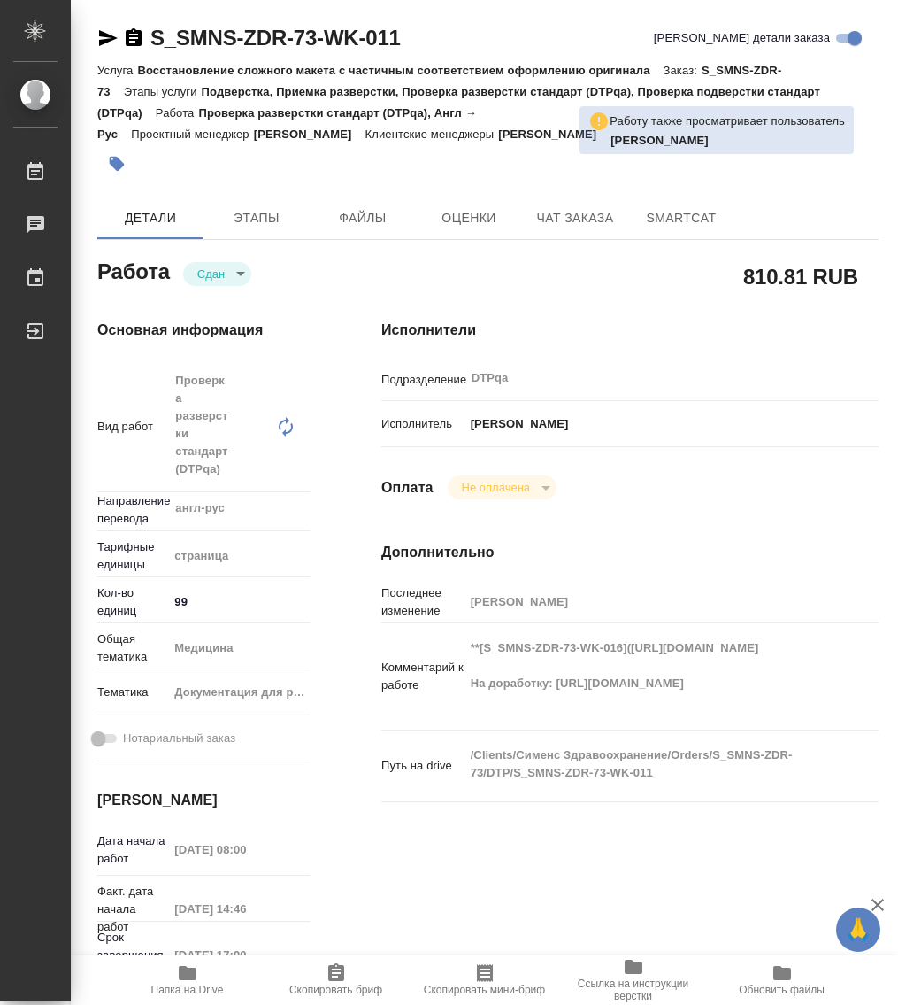
type textarea "x"
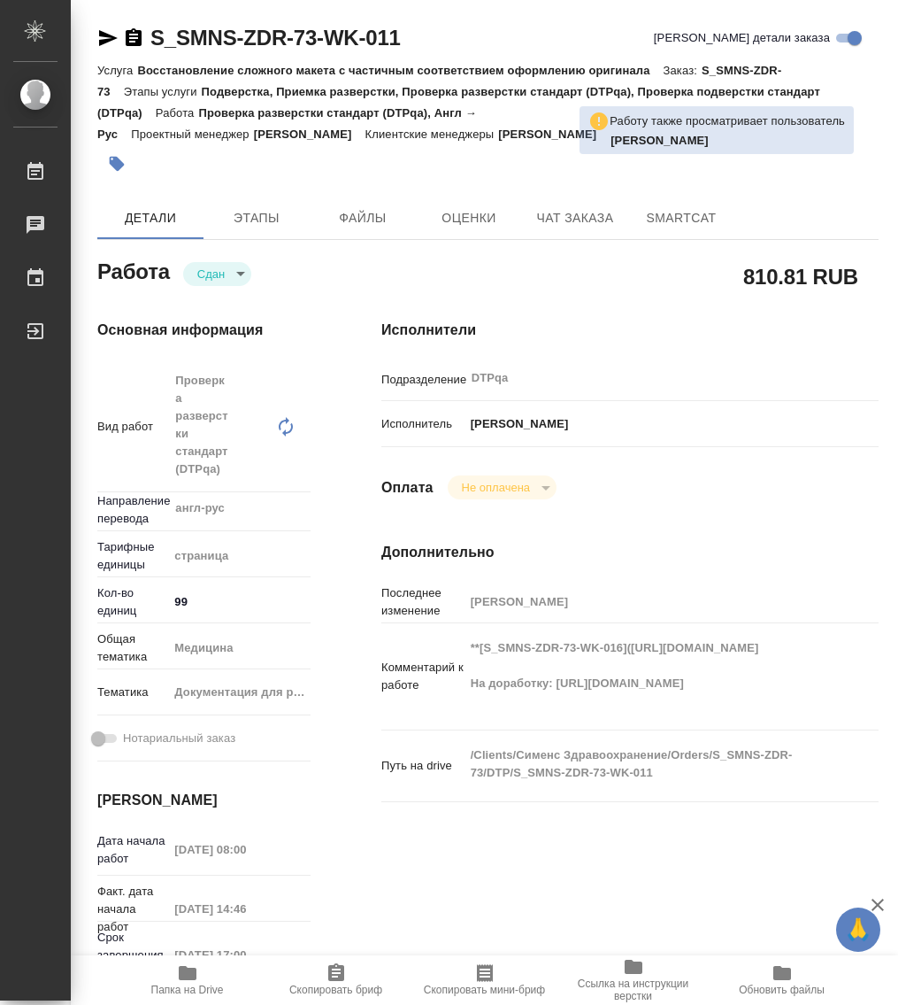
type textarea "x"
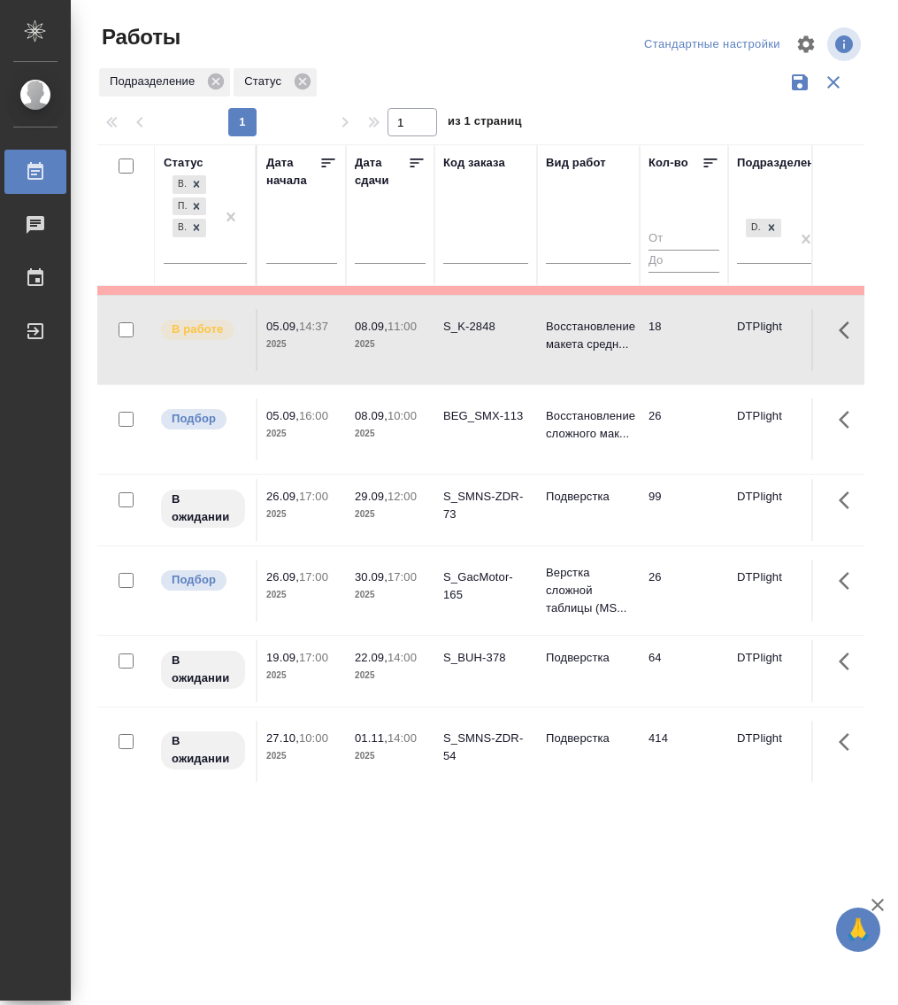
scroll to position [130, 0]
